Goal: Transaction & Acquisition: Download file/media

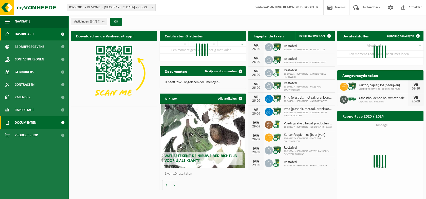
click at [20, 123] on span "Documenten" at bounding box center [26, 122] width 22 height 13
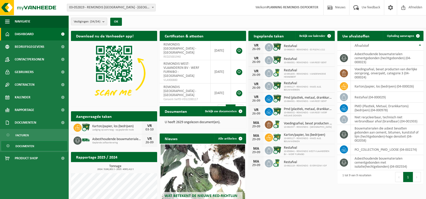
click at [26, 146] on span "Documenten" at bounding box center [24, 147] width 19 height 10
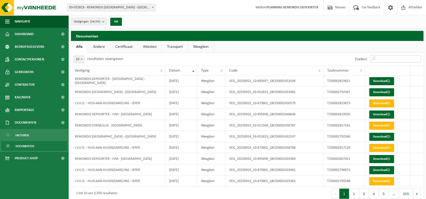
click at [385, 59] on input "Zoeken:" at bounding box center [395, 59] width 51 height 8
paste input "T250002727836"
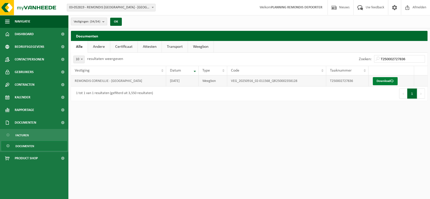
click at [377, 80] on link "Download" at bounding box center [385, 81] width 25 height 8
drag, startPoint x: 391, startPoint y: 58, endPoint x: 354, endPoint y: 57, distance: 36.5
click at [354, 57] on div "Zoeken: T250002727836" at bounding box center [338, 59] width 178 height 13
paste input "7"
type input "T250002727837"
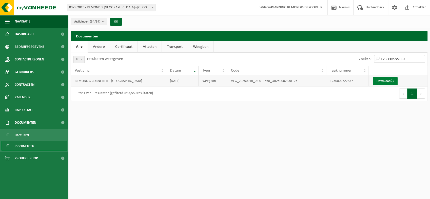
click at [383, 82] on link "Download" at bounding box center [385, 81] width 25 height 8
